Goal: Communication & Community: Answer question/provide support

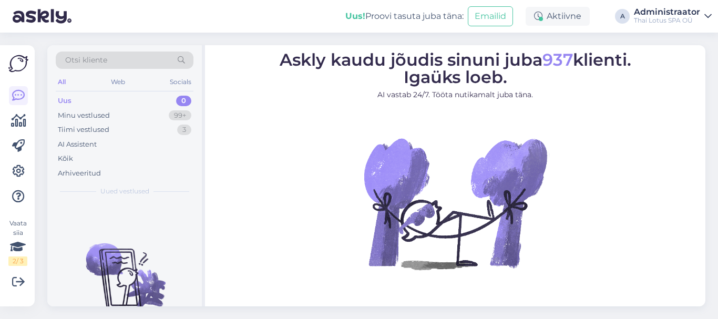
click at [63, 98] on div "Uus" at bounding box center [65, 101] width 14 height 11
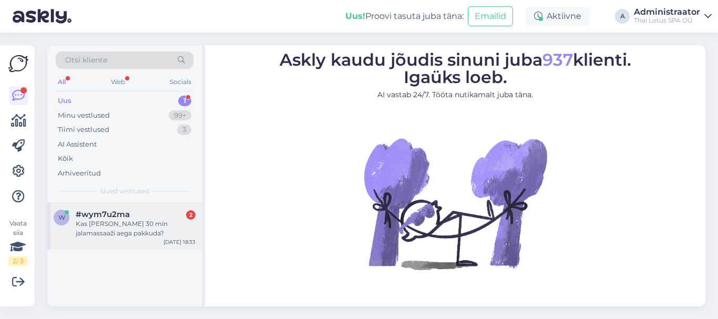
click at [141, 218] on div "#wym7u2ma 2" at bounding box center [136, 214] width 120 height 9
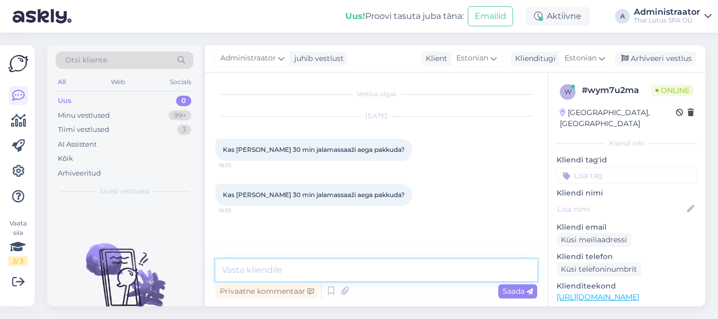
click at [287, 271] on textarea at bounding box center [377, 270] width 322 height 22
type textarea "[PERSON_NAME]"
click at [474, 269] on textarea "Tere! [PERSON_NAME] on pakkuda [PERSON_NAME] 20.00 jalamassazile 30 min. aega" at bounding box center [377, 270] width 322 height 22
click at [404, 271] on textarea "Tere! [PERSON_NAME] on pakkuda [PERSON_NAME] 20.00 jalamassazile 30 min." at bounding box center [377, 270] width 322 height 22
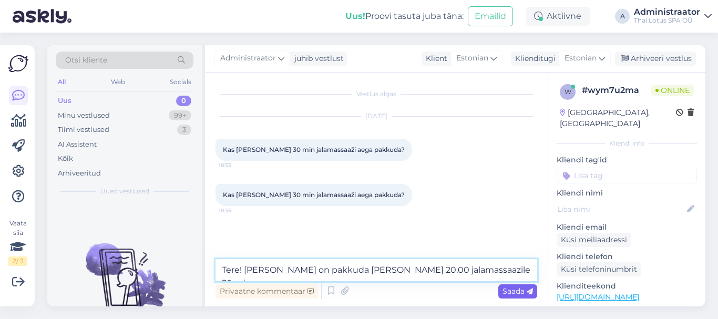
type textarea "Tere! [PERSON_NAME] on pakkuda [PERSON_NAME] 20.00 jalamassaazile 30 min."
click at [524, 295] on span "Saada" at bounding box center [518, 291] width 30 height 9
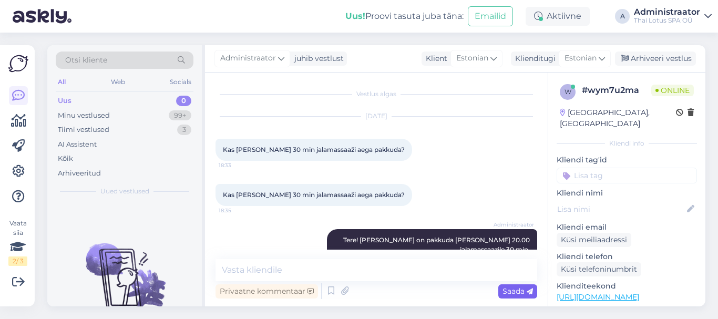
scroll to position [13, 0]
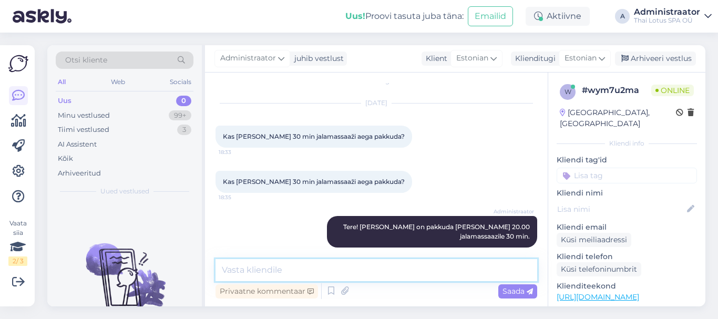
click at [406, 264] on textarea at bounding box center [377, 270] width 322 height 22
type textarea "[PERSON_NAME]."
click at [514, 293] on span "Saada" at bounding box center [518, 291] width 30 height 9
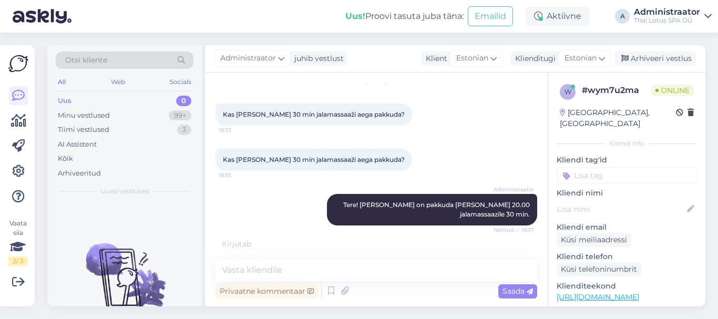
scroll to position [69, 0]
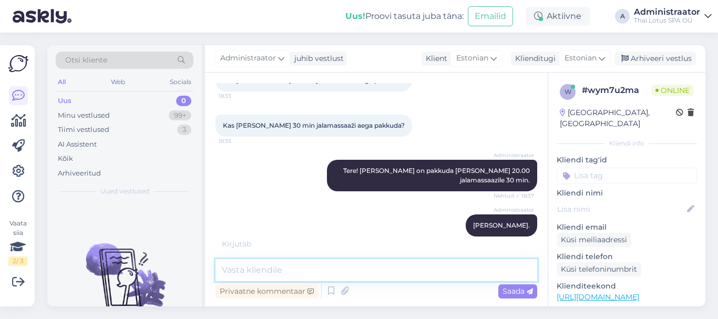
click at [342, 271] on textarea at bounding box center [377, 270] width 322 height 22
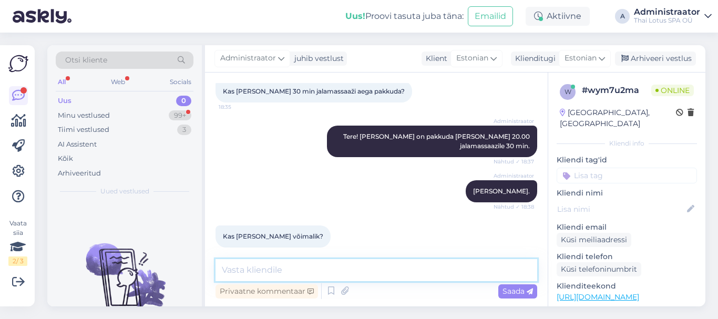
click at [336, 278] on textarea at bounding box center [377, 270] width 322 height 22
type textarea "e"
type textarea "[PERSON_NAME] kahjuks mitte"
click at [519, 297] on div "Saada" at bounding box center [517, 291] width 39 height 14
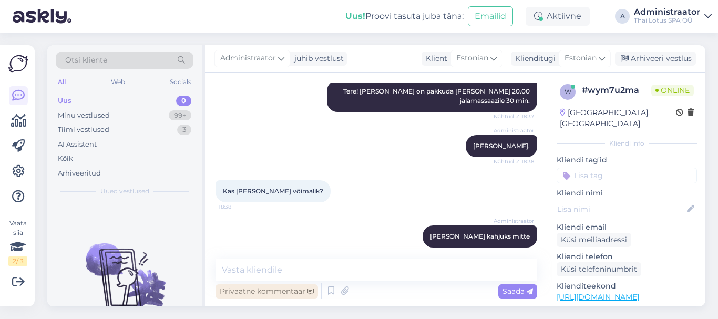
click at [279, 292] on div "Privaatne kommentaar" at bounding box center [267, 291] width 103 height 14
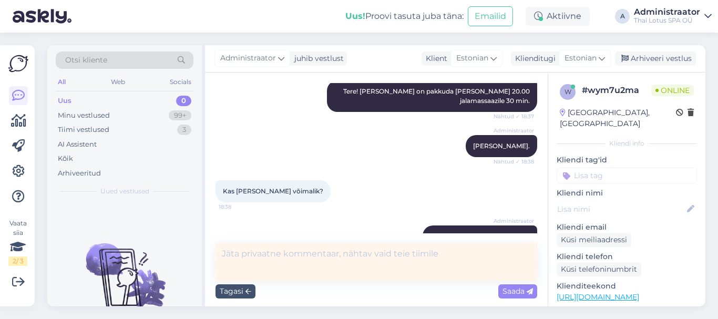
click at [280, 266] on textarea at bounding box center [377, 262] width 322 height 38
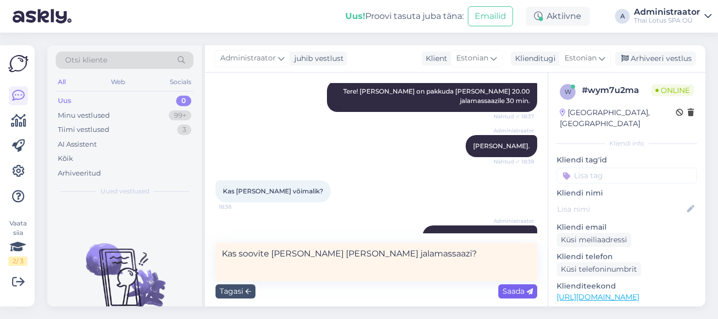
type textarea "Kas soovite [PERSON_NAME] [PERSON_NAME] jalamassaazi?"
click at [511, 288] on span "Saada" at bounding box center [518, 291] width 30 height 9
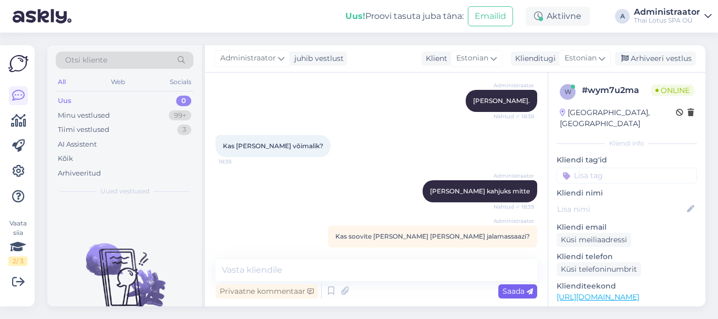
scroll to position [239, 0]
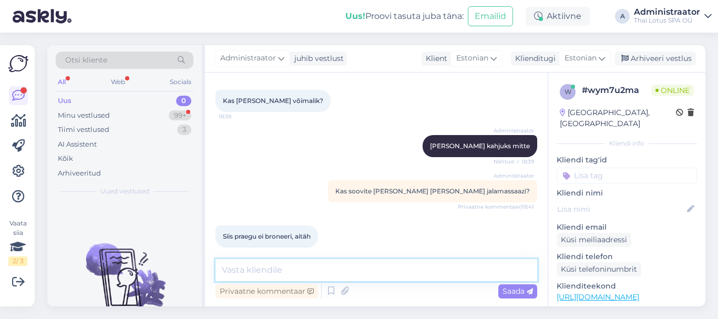
click at [273, 266] on textarea at bounding box center [377, 270] width 322 height 22
type textarea "Selge"
